Goal: Navigation & Orientation: Find specific page/section

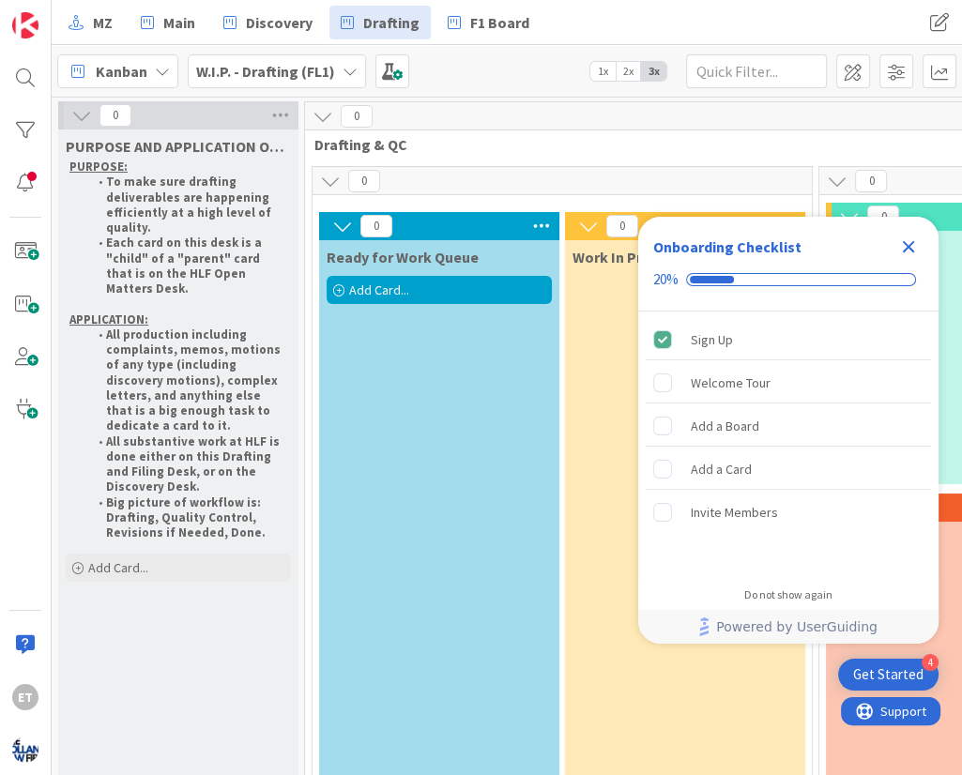
click at [908, 243] on icon "Close Checklist" at bounding box center [908, 247] width 23 height 23
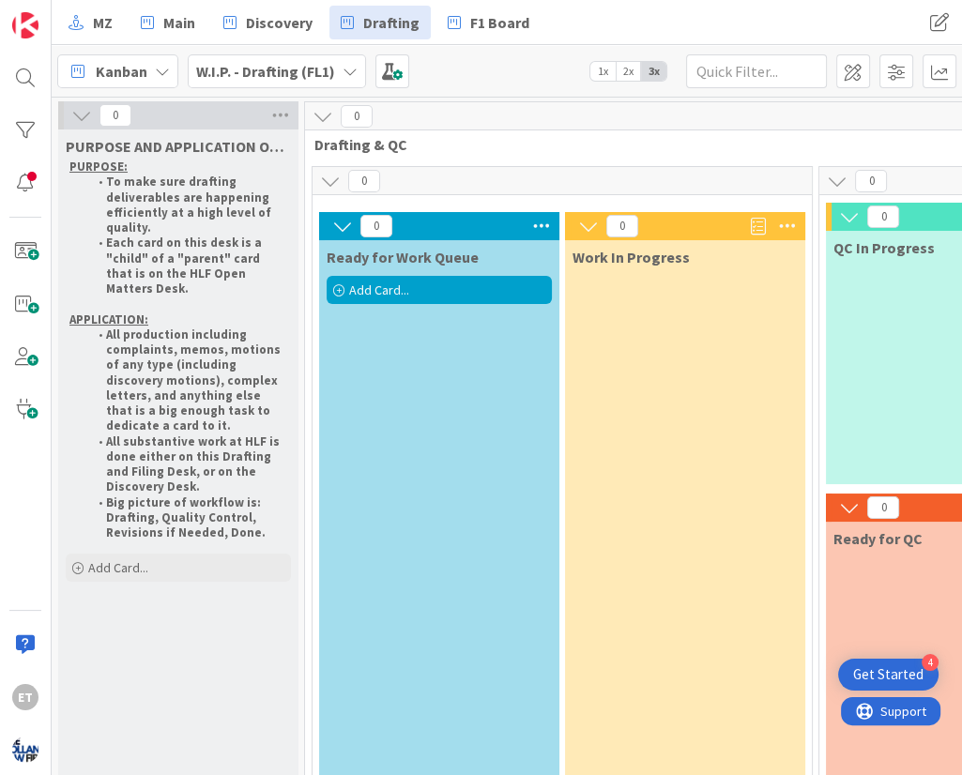
click at [345, 75] on icon at bounding box center [350, 71] width 15 height 15
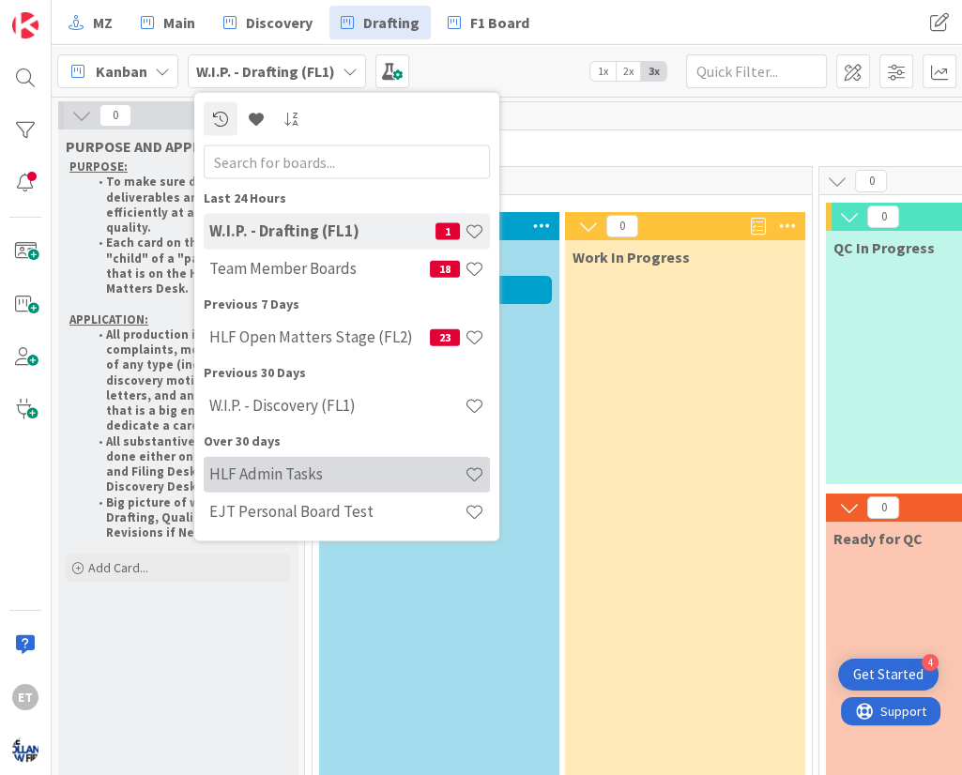
click at [324, 472] on h4 "HLF Admin Tasks" at bounding box center [336, 474] width 255 height 19
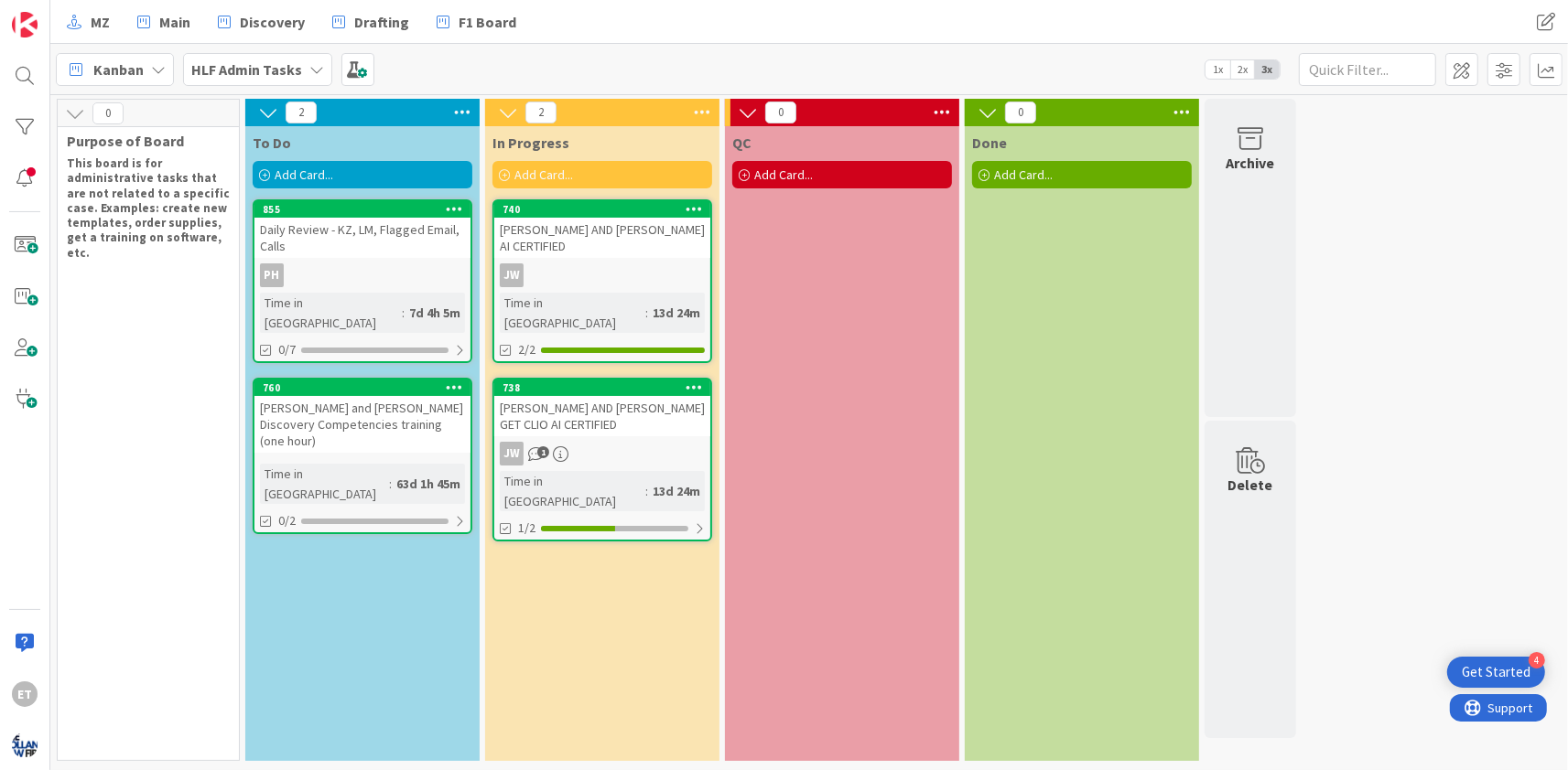
click at [937, 309] on div "0 Purpose of Board This board is for administrative tasks that are not related …" at bounding box center [808, 434] width 1510 height 672
click at [472, 27] on span "F1 Board" at bounding box center [487, 21] width 58 height 22
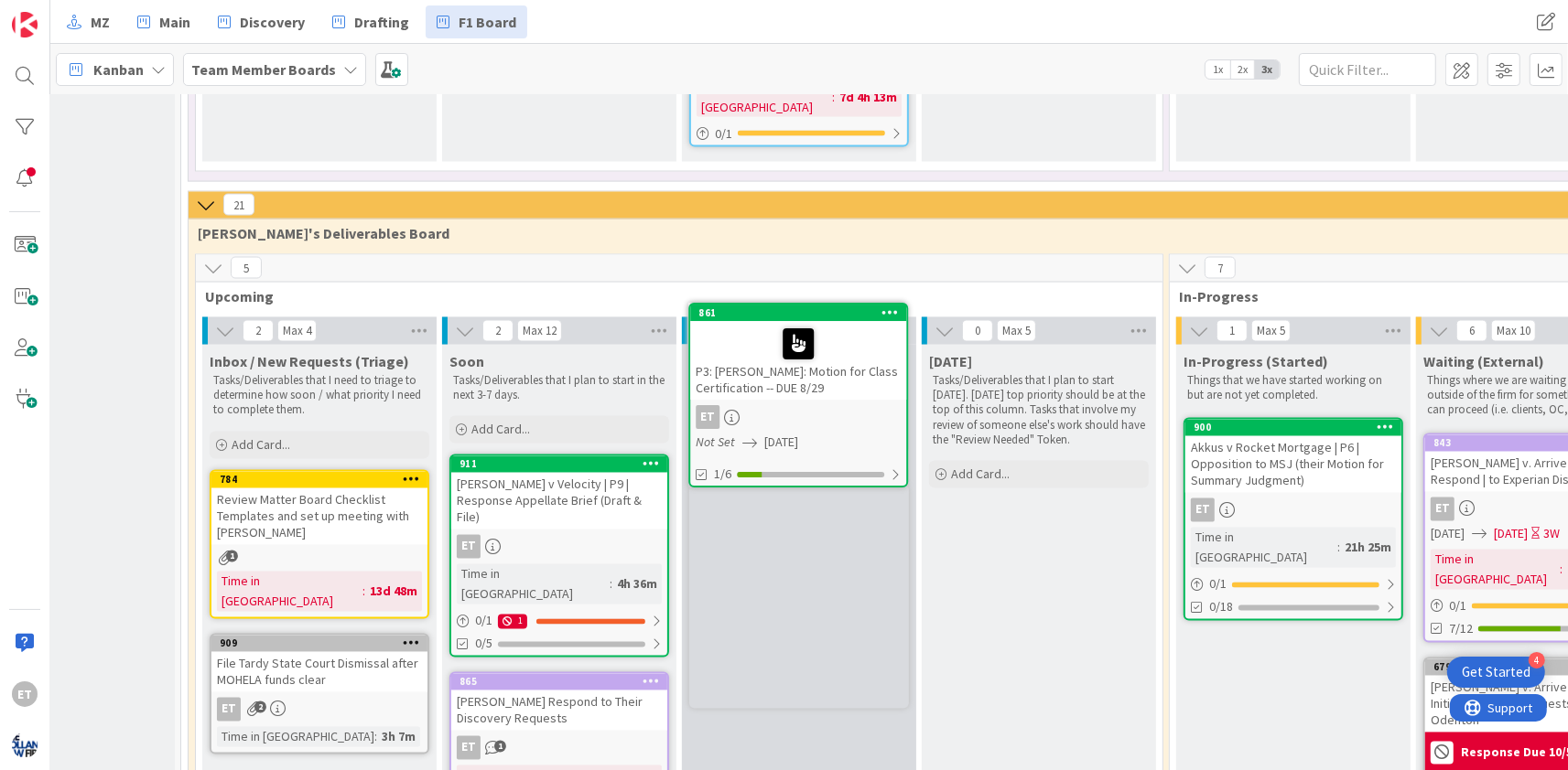
scroll to position [2857, 116]
